Goal: Manage account settings

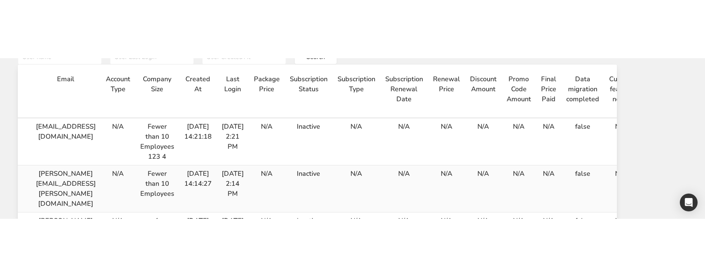
scroll to position [0, 146]
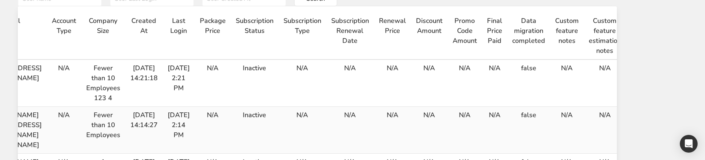
click at [642, 63] on icon "button" at bounding box center [637, 69] width 9 height 13
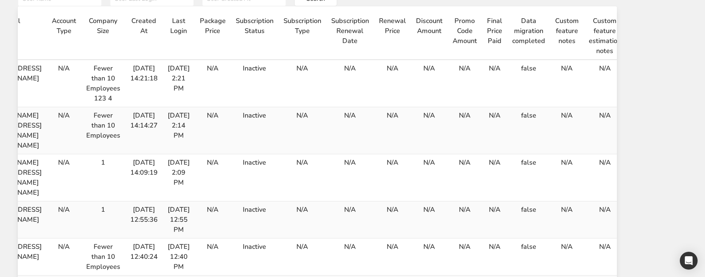
click at [642, 63] on icon "button" at bounding box center [637, 69] width 9 height 13
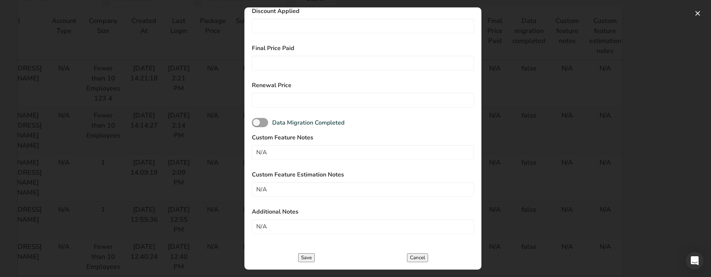
scroll to position [63, 0]
click at [420, 160] on button "Cancel" at bounding box center [417, 257] width 21 height 9
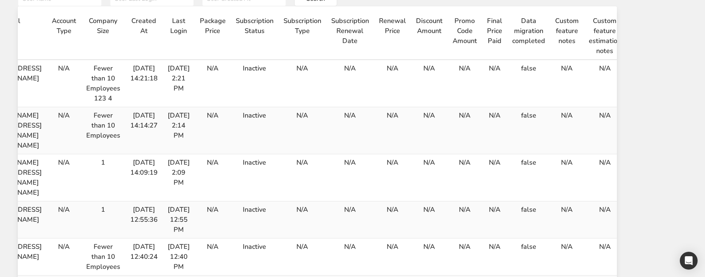
click at [642, 110] on icon "button" at bounding box center [637, 116] width 9 height 13
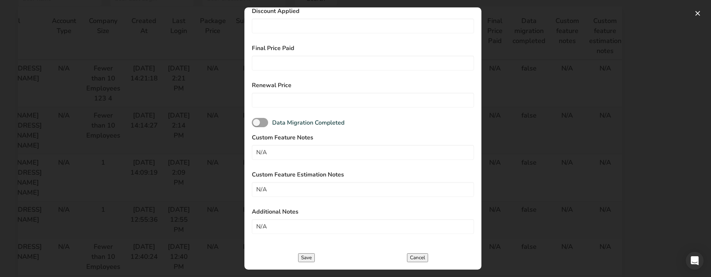
click at [428, 160] on button "Cancel" at bounding box center [417, 257] width 21 height 9
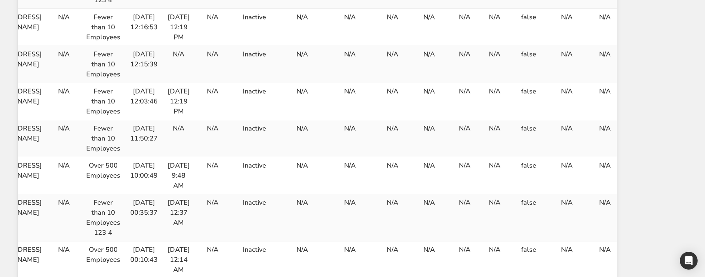
click at [642, 63] on icon "button" at bounding box center [637, 55] width 9 height 13
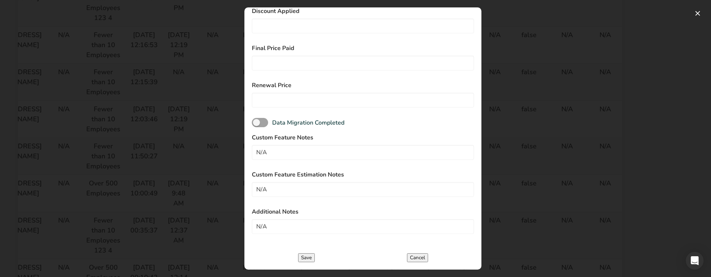
click at [310, 160] on button "Save" at bounding box center [306, 257] width 17 height 9
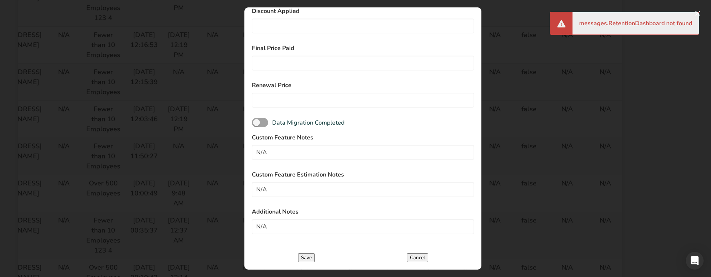
click at [407, 160] on button "Cancel" at bounding box center [417, 257] width 21 height 9
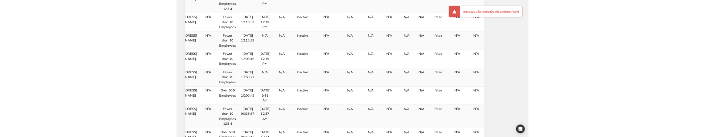
scroll to position [666, 0]
